Goal: Task Accomplishment & Management: Manage account settings

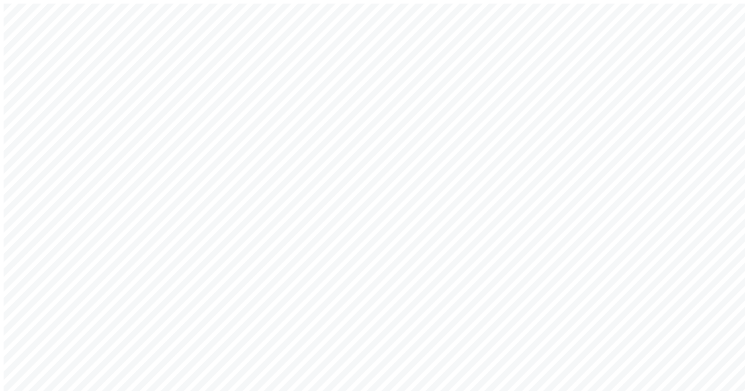
click at [479, 229] on div "Welcome back! Sign in to your account to continue Or create a new account Email…" at bounding box center [373, 261] width 738 height 515
click at [530, 227] on div "Welcome back! Sign in to your account to continue Or create a new account Email…" at bounding box center [373, 261] width 738 height 515
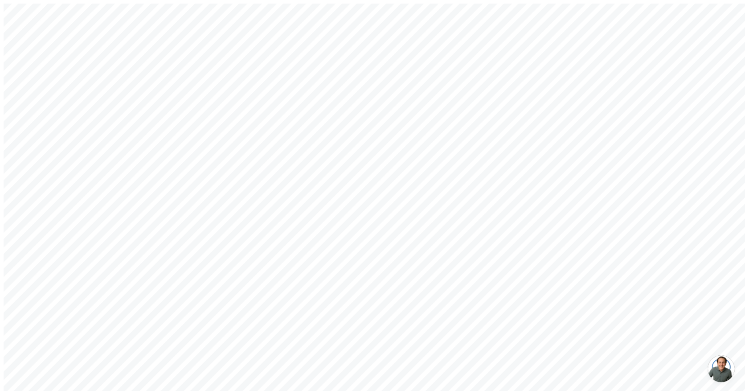
type input "[PERSON_NAME][EMAIL_ADDRESS][DOMAIN_NAME]"
click at [541, 214] on div "Welcome back! Sign in to your account to continue Or create a new account Email…" at bounding box center [373, 261] width 738 height 515
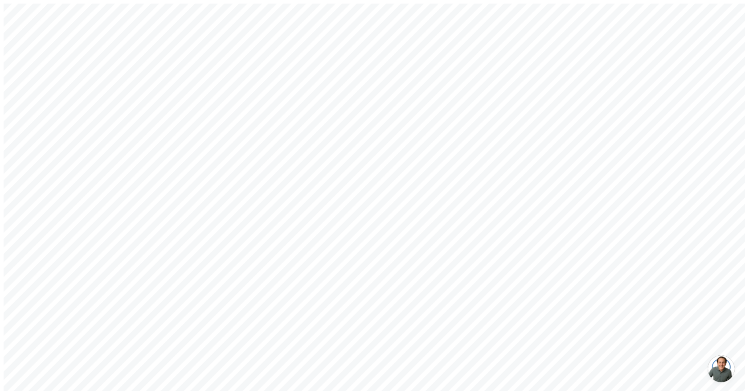
type input "a"
type input "[PERSON_NAME][EMAIL_ADDRESS][DOMAIN_NAME]"
click at [522, 252] on div "Reset Password Enter your email to receive a password reset link Invalid email …" at bounding box center [373, 261] width 738 height 514
type input "[PERSON_NAME][EMAIL_ADDRESS][DOMAIN_NAME]"
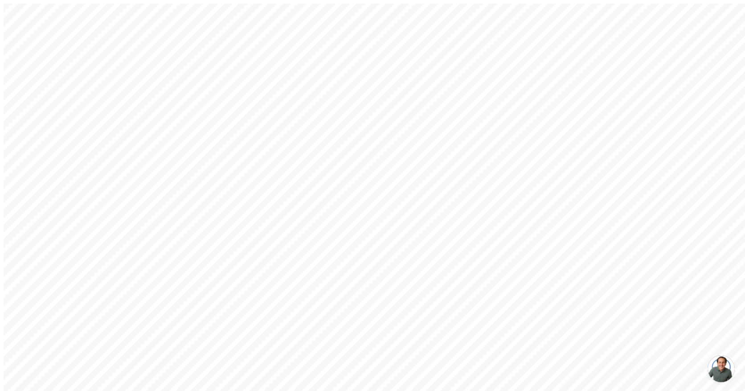
click at [535, 220] on div "Welcome back! Sign in to your account to continue Or create a new account Inval…" at bounding box center [373, 279] width 738 height 550
type input "[PERSON_NAME][EMAIL_ADDRESS][DOMAIN_NAME]"
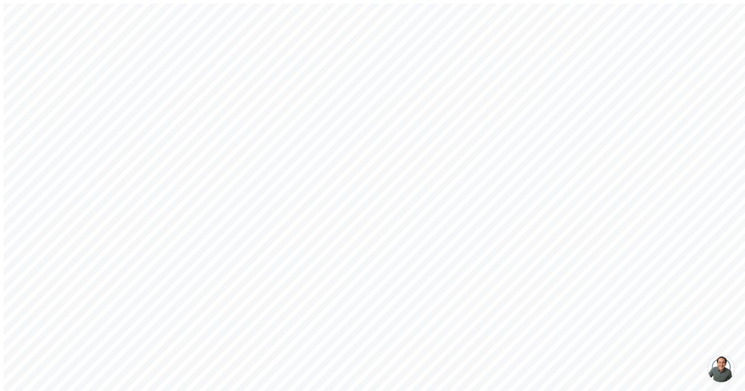
click at [226, 148] on div "Reset Password Enter your email to receive a password reset link If your email …" at bounding box center [373, 261] width 738 height 514
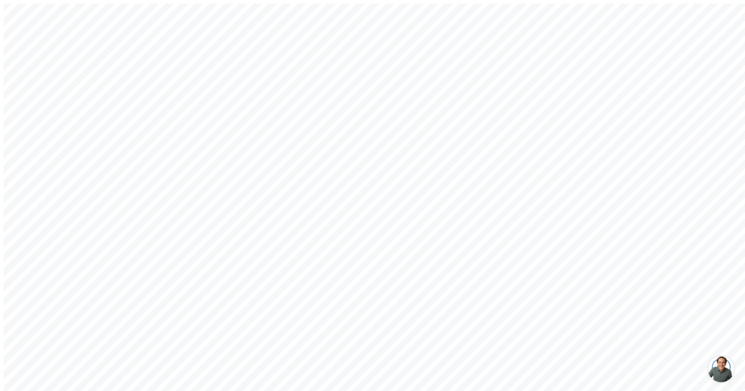
click at [525, 175] on div "Welcome back! Sign in to your account to continue Or create a new account Inval…" at bounding box center [373, 296] width 738 height 584
